Goal: Find specific page/section: Find specific page/section

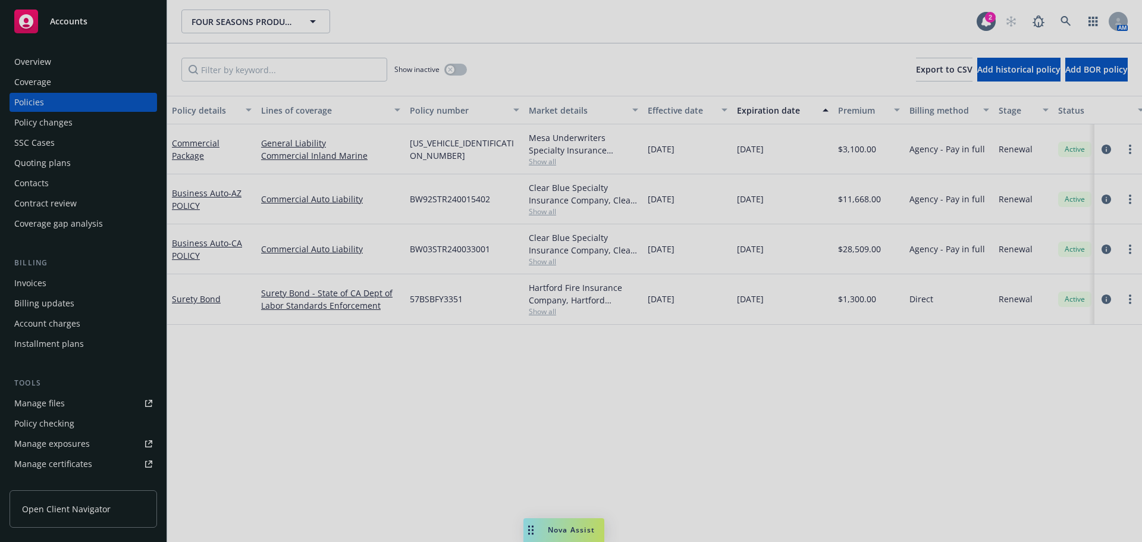
click at [30, 317] on div at bounding box center [571, 271] width 1142 height 542
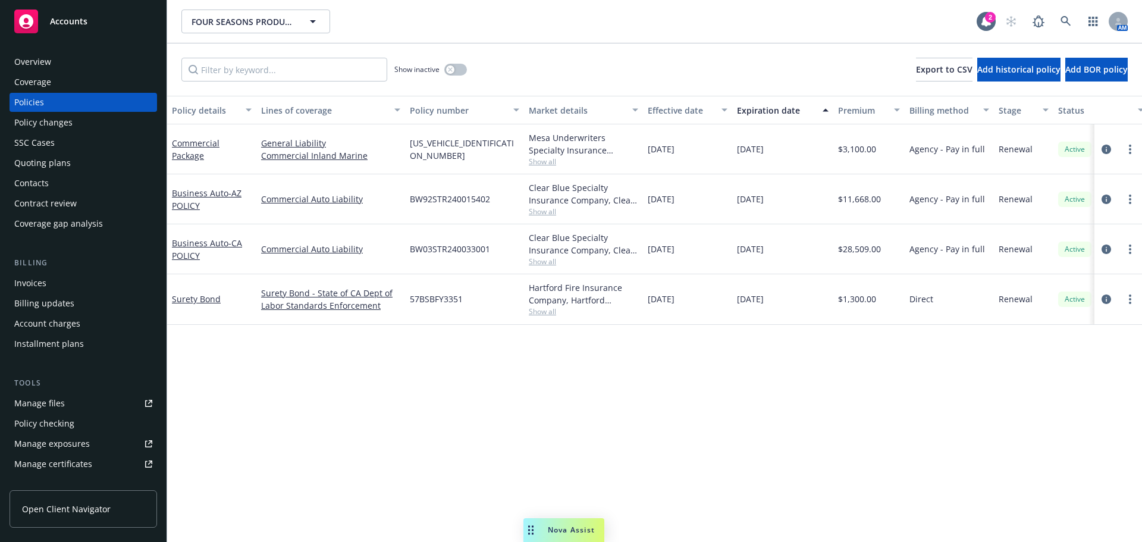
click at [30, 293] on div "Invoices" at bounding box center [30, 283] width 32 height 19
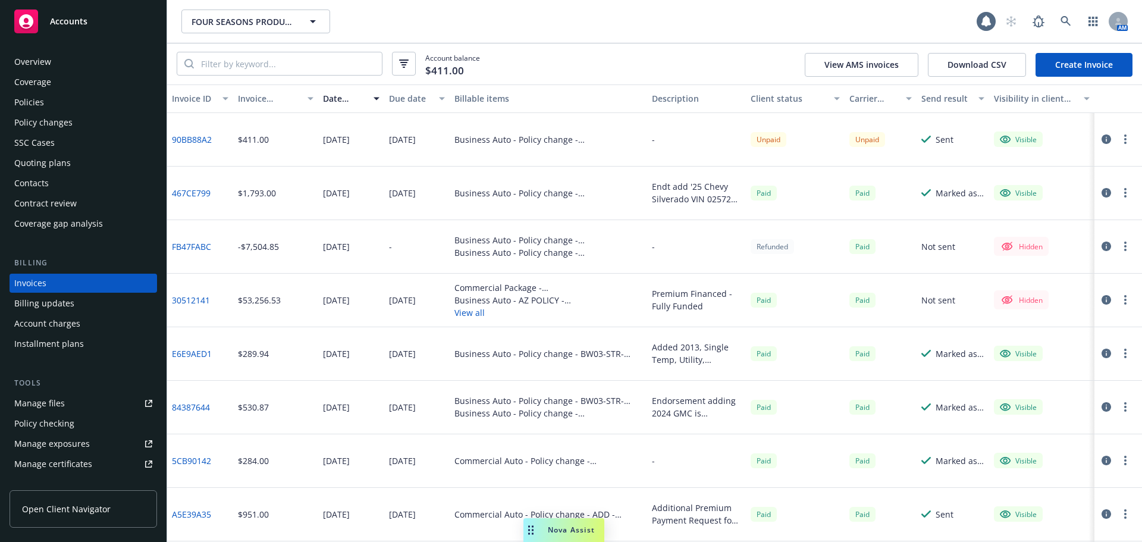
scroll to position [25, 0]
